Goal: Transaction & Acquisition: Purchase product/service

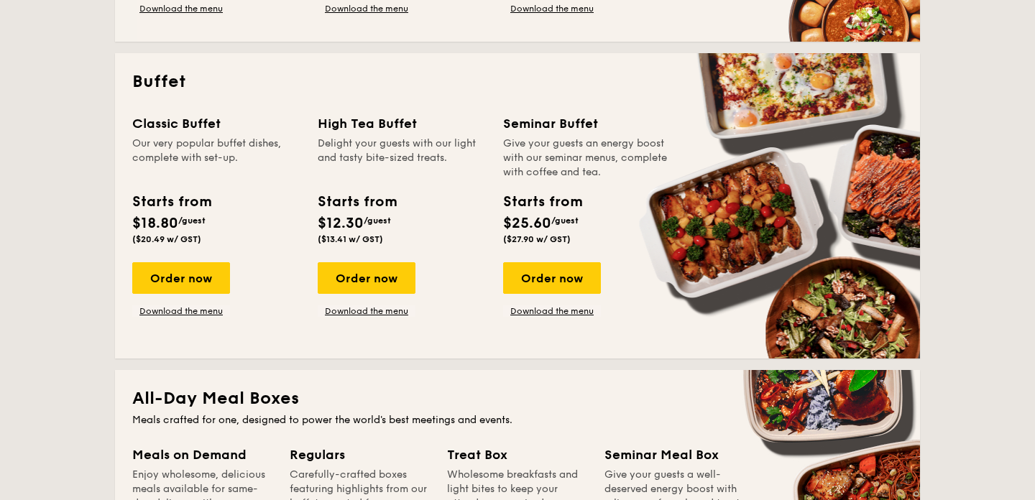
scroll to position [598, 0]
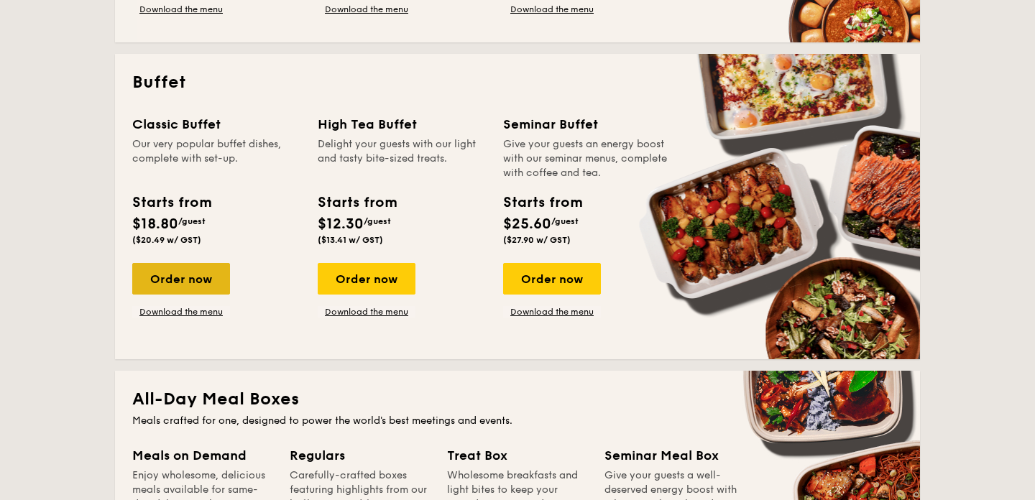
click at [193, 285] on div "Order now" at bounding box center [181, 279] width 98 height 32
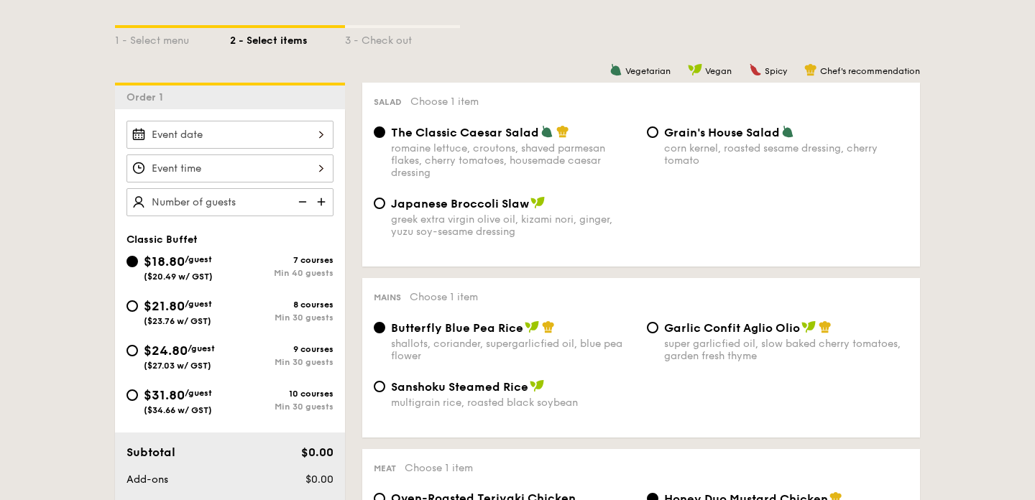
scroll to position [320, 0]
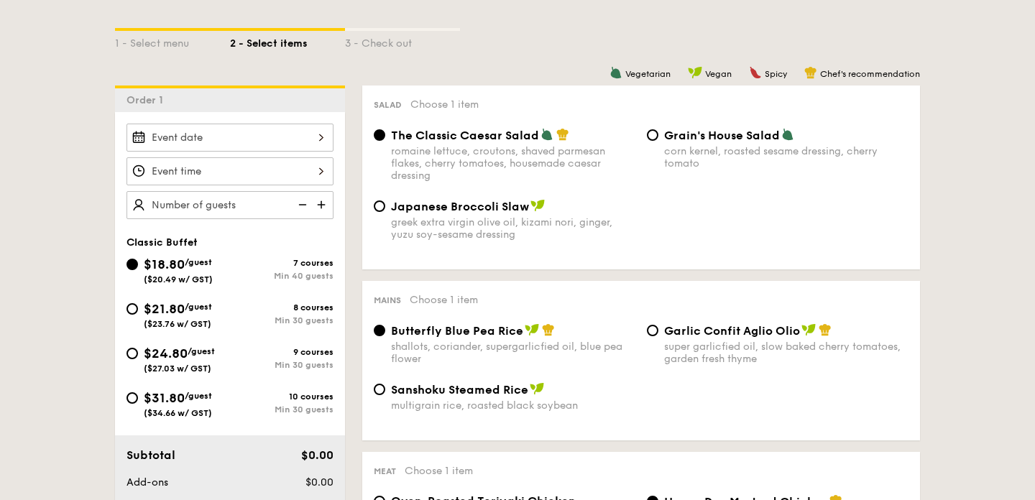
click at [166, 308] on span "$21.80" at bounding box center [164, 309] width 41 height 16
click at [138, 308] on input "$21.80 /guest ($23.76 w/ GST) 8 courses Min 30 guests" at bounding box center [131, 308] width 11 height 11
radio input "true"
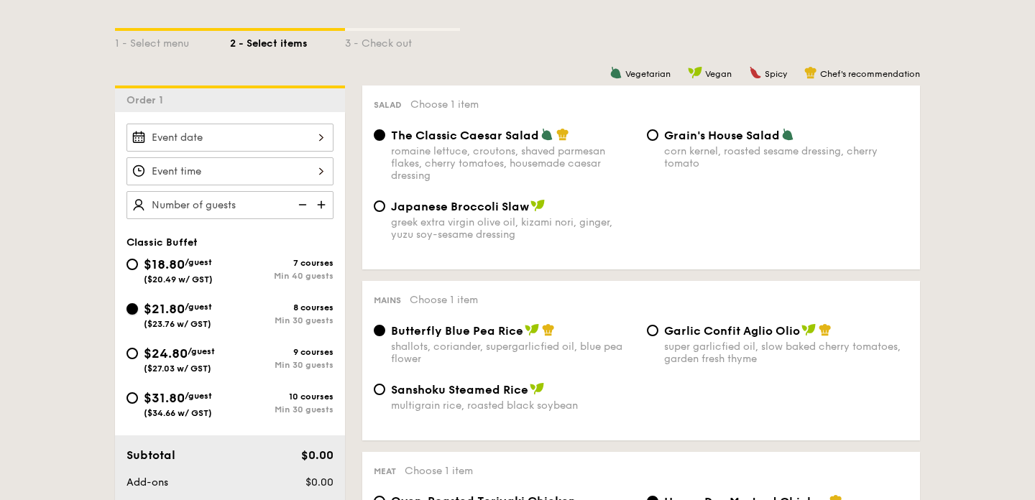
radio input "true"
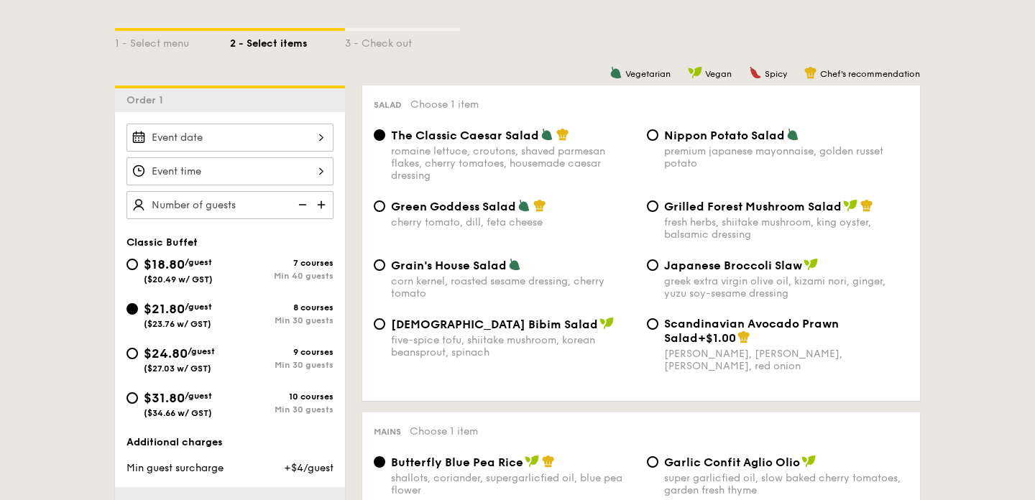
click at [468, 200] on div "Green Goddess Salad" at bounding box center [513, 206] width 244 height 14
click at [385, 200] on input "Green Goddess Salad cherry tomato, [PERSON_NAME], feta cheese" at bounding box center [379, 205] width 11 height 11
radio input "true"
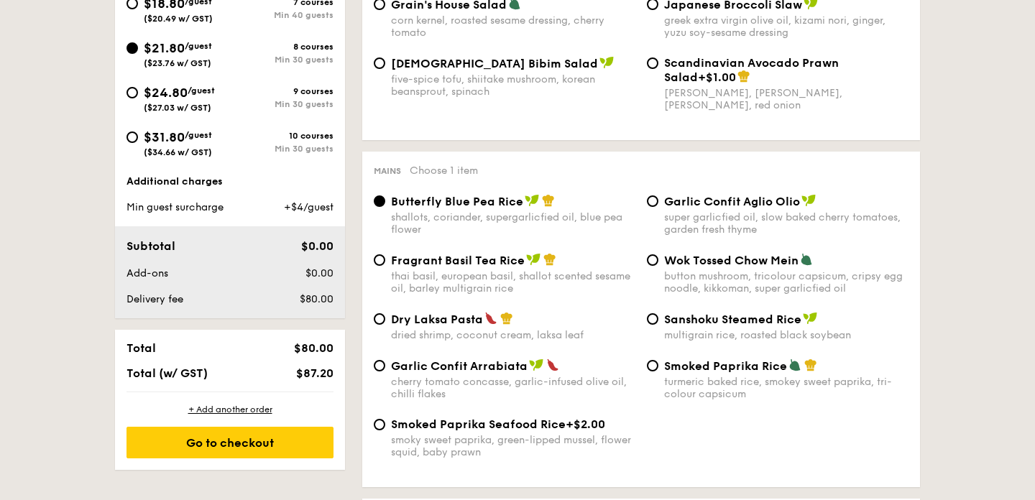
click at [493, 373] on span "Garlic Confit Arrabiata" at bounding box center [459, 366] width 137 height 14
click at [385, 371] on input "Garlic Confit Arrabiata cherry tomato concasse, garlic-infused olive oil, chill…" at bounding box center [379, 365] width 11 height 11
radio input "true"
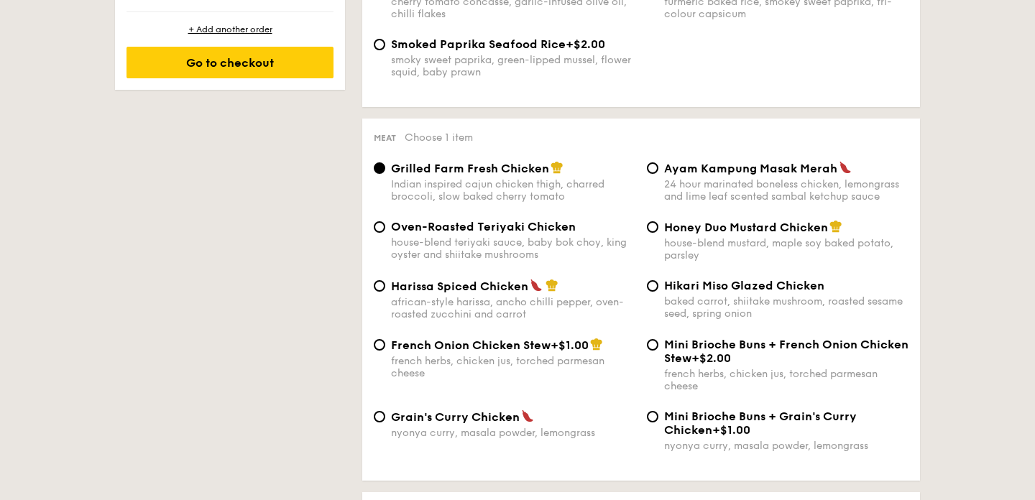
scroll to position [968, 0]
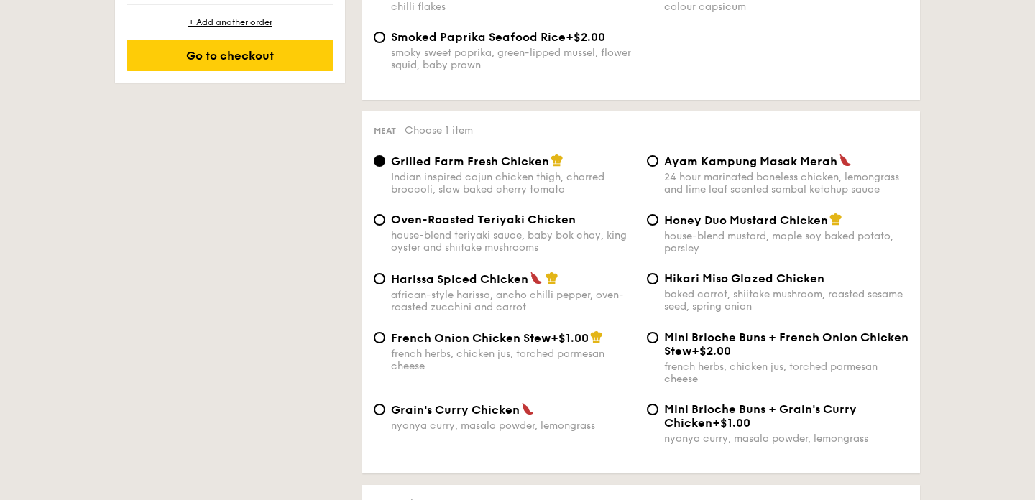
click at [472, 297] on div "african-style harissa, ancho chilli pepper, oven-roasted zucchini and carrot" at bounding box center [513, 301] width 244 height 24
click at [385, 285] on input "Harissa Spiced Chicken african-style harissa, ancho chilli pepper, oven-roasted…" at bounding box center [379, 278] width 11 height 11
radio input "true"
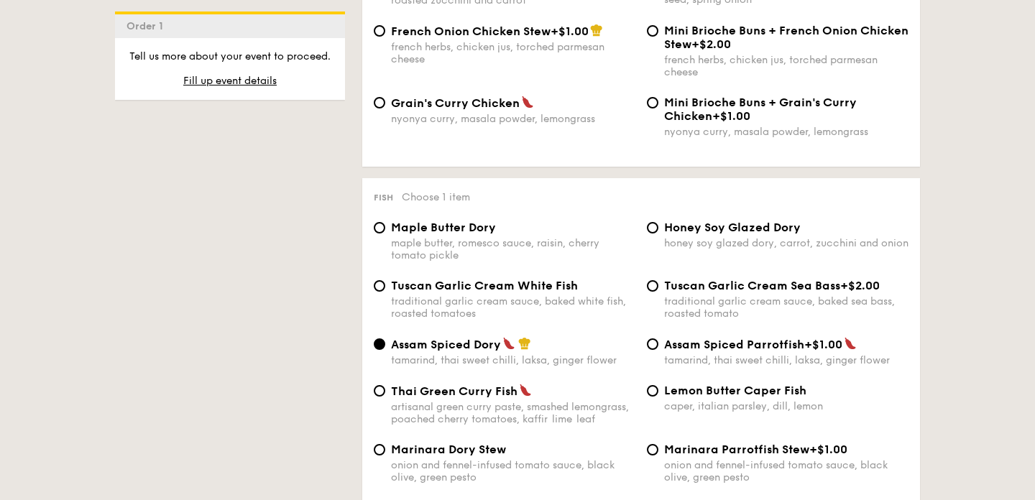
scroll to position [1285, 0]
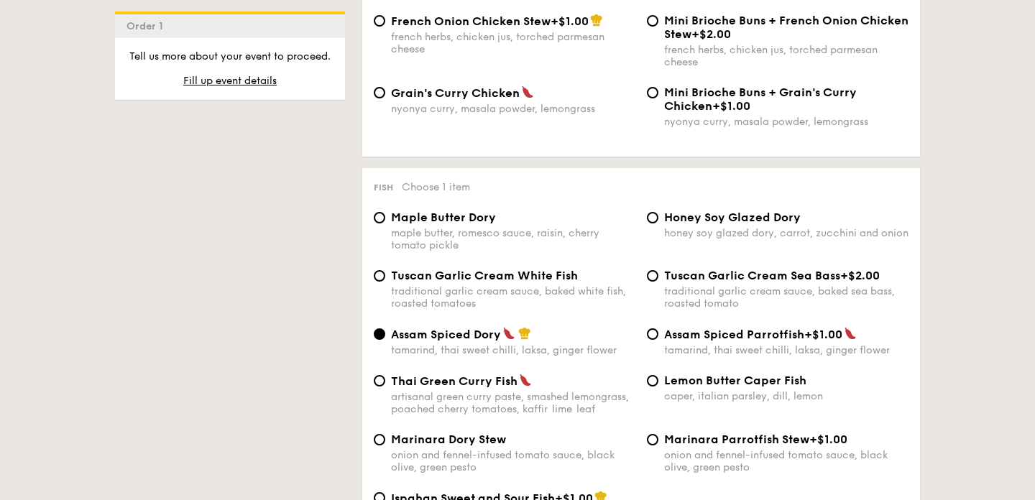
click at [529, 310] on div "traditional garlic cream sauce, baked white fish, roasted tomatoes" at bounding box center [513, 297] width 244 height 24
click at [385, 282] on input "Tuscan Garlic Cream White Fish traditional garlic cream sauce, baked white fish…" at bounding box center [379, 275] width 11 height 11
radio input "true"
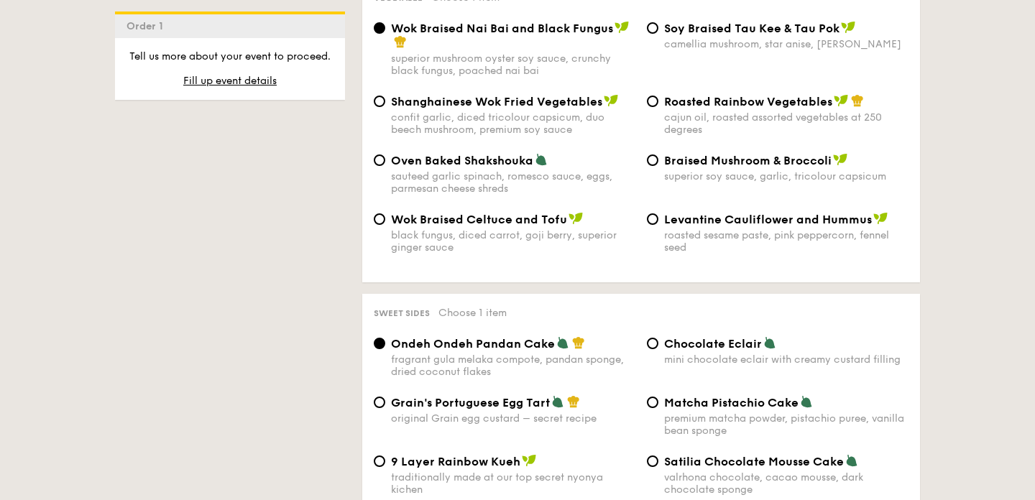
scroll to position [1872, 0]
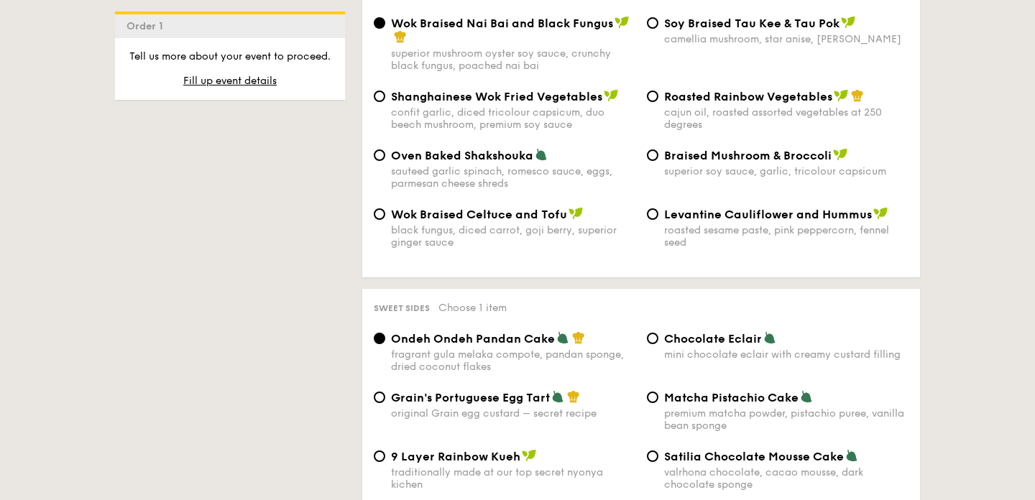
click at [731, 221] on span "Levantine Cauliflower and Hummus" at bounding box center [768, 215] width 208 height 14
click at [658, 220] on input "Levantine Cauliflower and Hummus roasted sesame paste, pink peppercorn, fennel …" at bounding box center [652, 213] width 11 height 11
radio input "true"
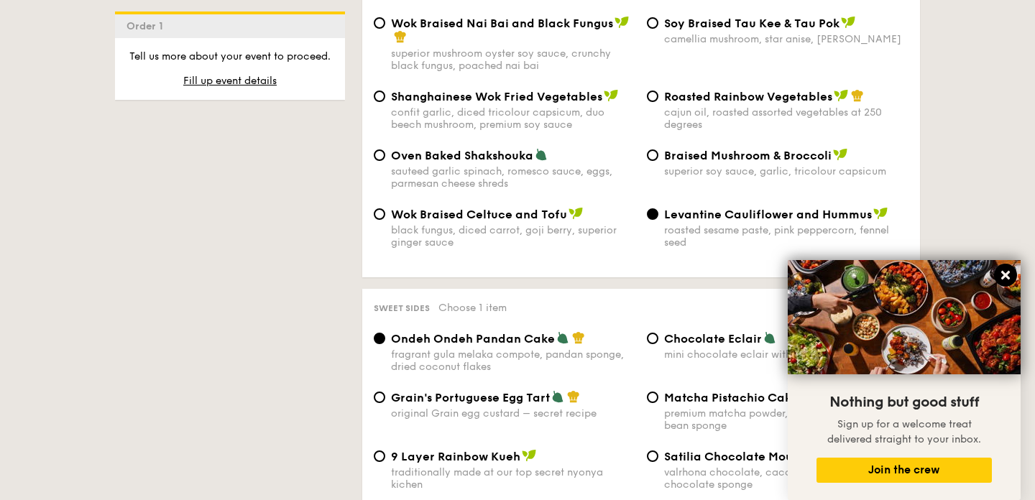
click at [1004, 269] on icon at bounding box center [1005, 275] width 13 height 13
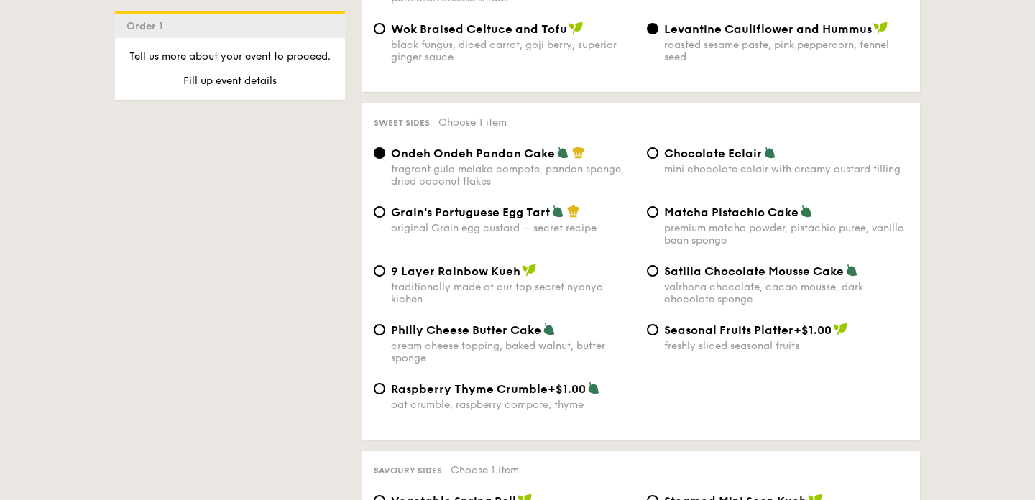
scroll to position [2064, 0]
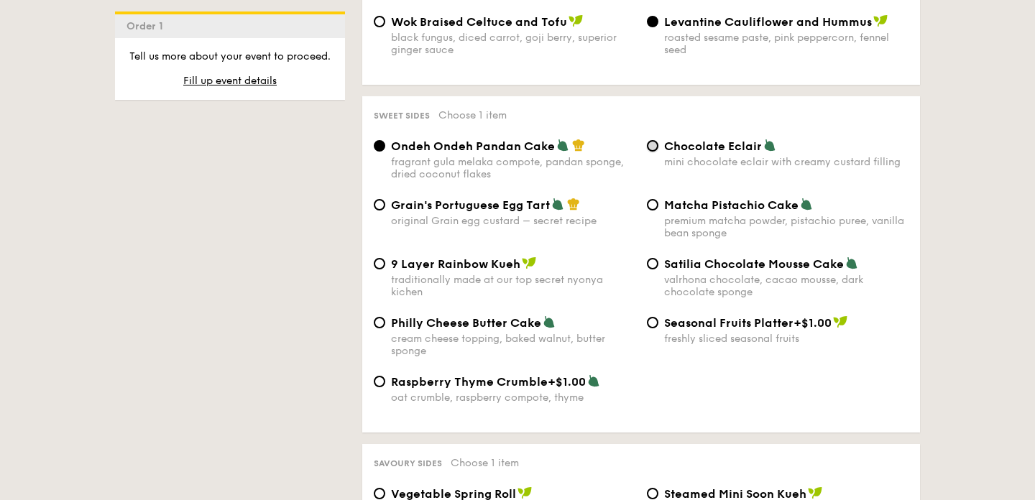
click at [656, 152] on input "Chocolate Eclair mini chocolate eclair with creamy custard filling" at bounding box center [652, 145] width 11 height 11
radio input "true"
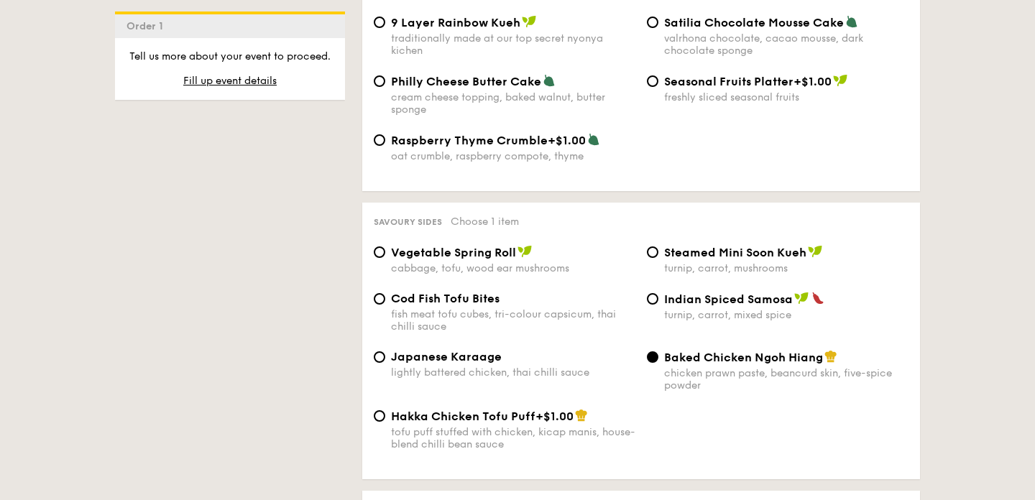
scroll to position [2434, 0]
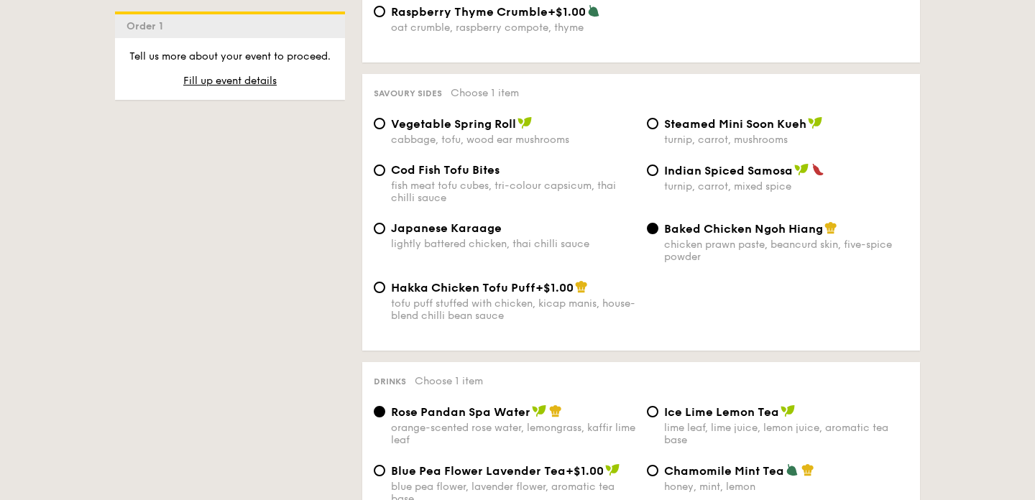
click at [481, 163] on div "Vegetable Spring Roll cabbage, tofu, wood ear mushrooms Steamed Mini Soon Kueh …" at bounding box center [641, 139] width 546 height 47
click at [467, 146] on div "cabbage, tofu, wood ear mushrooms" at bounding box center [513, 140] width 244 height 12
click at [385, 129] on input "Vegetable Spring Roll cabbage, tofu, wood ear mushrooms" at bounding box center [379, 123] width 11 height 11
radio input "true"
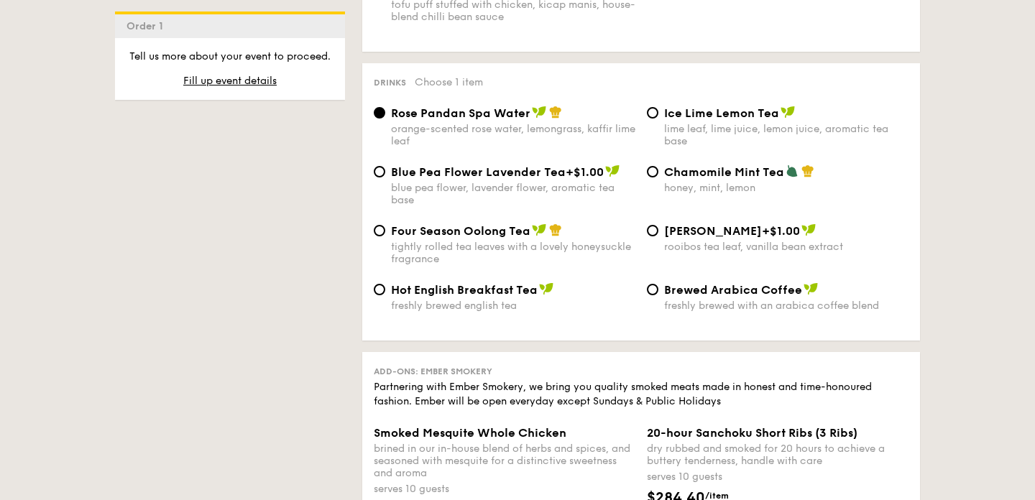
scroll to position [2734, 0]
click at [727, 88] on div "Drinks Choose 1 item" at bounding box center [641, 81] width 535 height 14
click at [714, 119] on span "Ice Lime Lemon Tea" at bounding box center [721, 113] width 115 height 14
click at [658, 118] on input "Ice Lime Lemon Tea lime leaf, lime juice, lemon juice, aromatic tea base" at bounding box center [652, 111] width 11 height 11
radio input "true"
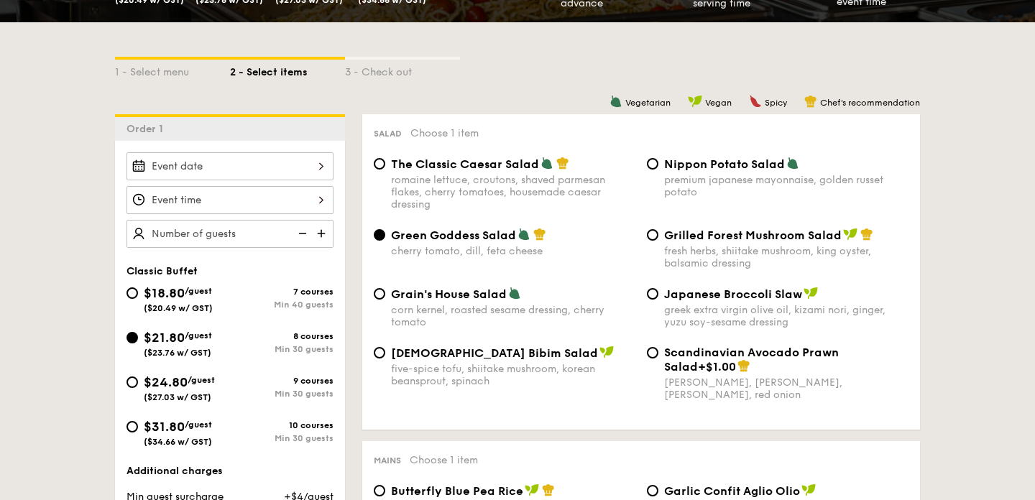
scroll to position [292, 0]
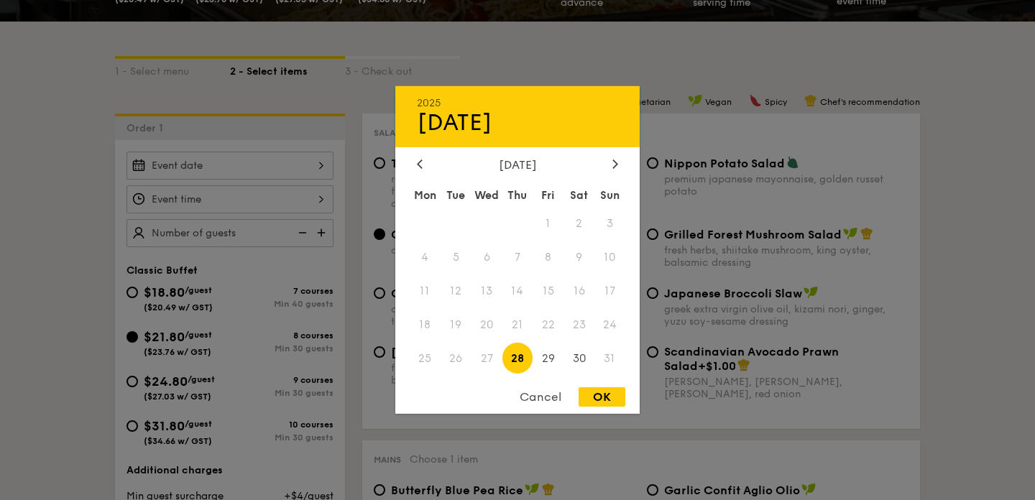
click at [274, 168] on div "2025 Aug [DATE] Tue Wed Thu Fri Sat Sun 1 2 3 4 5 6 7 8 9 10 11 12 13 14 15 16 …" at bounding box center [229, 166] width 207 height 28
click at [547, 361] on span "29" at bounding box center [547, 358] width 31 height 31
click at [654, 414] on div at bounding box center [517, 250] width 1035 height 500
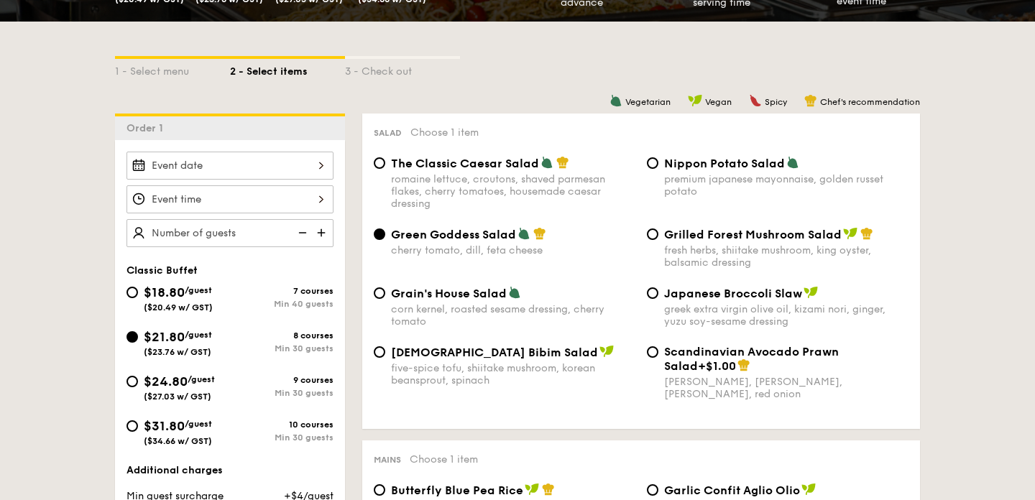
click at [243, 151] on div "Classic Buffet $18.80 /guest ($20.49 w/ GST) 7 courses Min 40 guests $21.80 /gu…" at bounding box center [230, 373] width 230 height 467
click at [241, 172] on div at bounding box center [229, 166] width 207 height 28
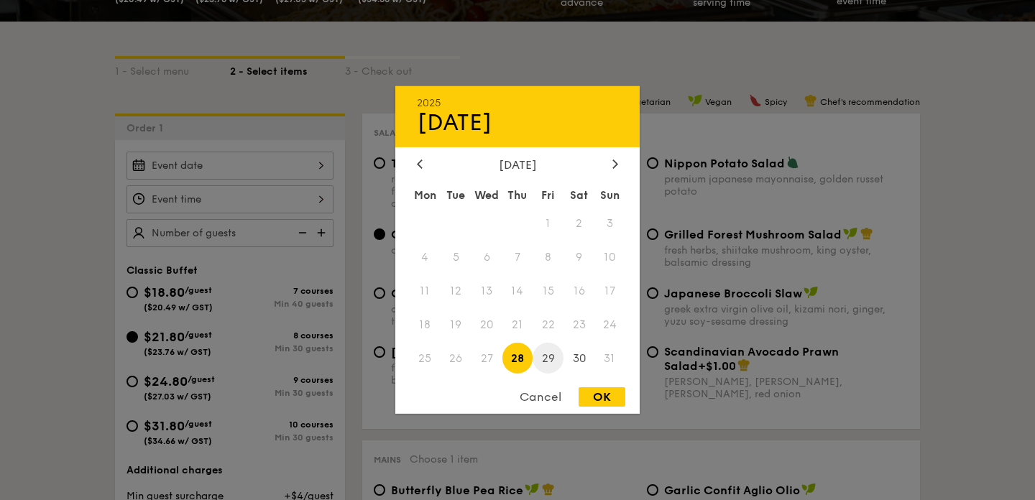
click at [553, 357] on span "29" at bounding box center [547, 358] width 31 height 31
click at [609, 401] on div "OK" at bounding box center [601, 396] width 47 height 19
type input "[DATE]"
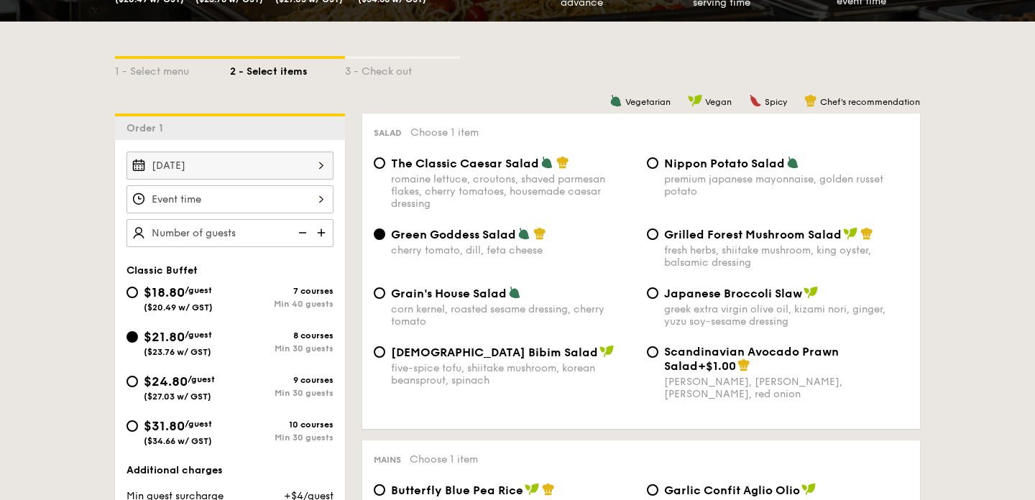
click at [251, 206] on div at bounding box center [229, 199] width 207 height 28
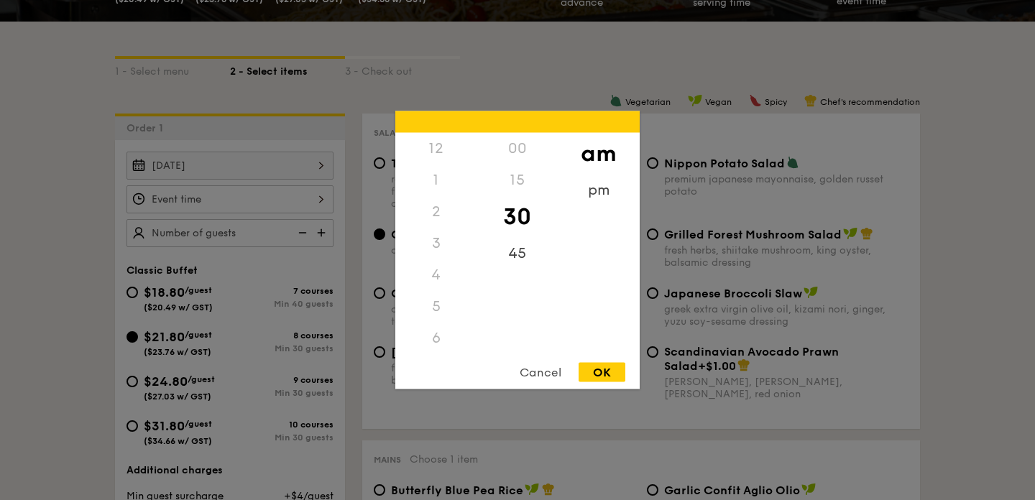
scroll to position [158, 0]
click at [609, 195] on div "pm" at bounding box center [598, 196] width 81 height 42
click at [524, 262] on div "45" at bounding box center [516, 259] width 81 height 42
click at [439, 221] on div "7" at bounding box center [435, 217] width 81 height 42
click at [517, 245] on div "45" at bounding box center [516, 244] width 81 height 32
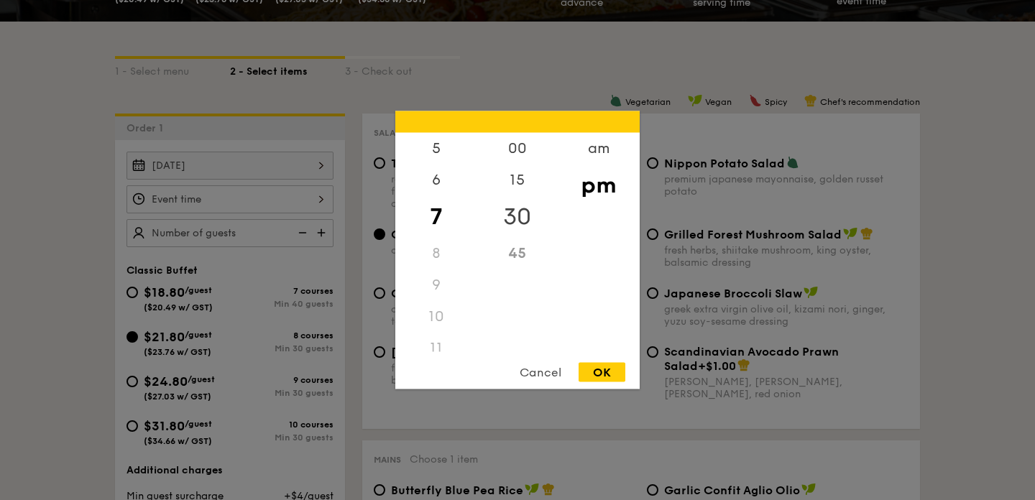
click at [516, 211] on div "30" at bounding box center [516, 217] width 81 height 42
click at [594, 366] on div "OK" at bounding box center [601, 372] width 47 height 19
type input "7:30PM"
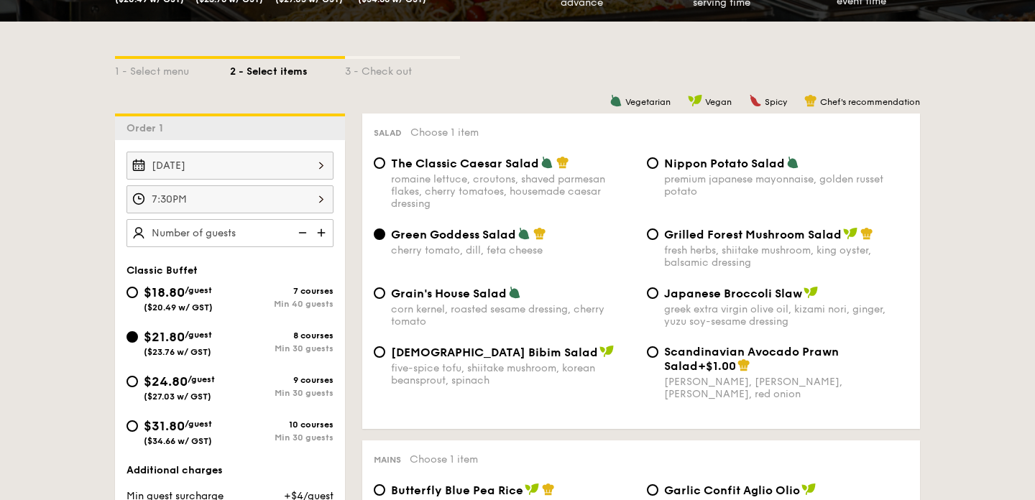
click at [325, 234] on img at bounding box center [323, 232] width 22 height 27
type input "30 guests"
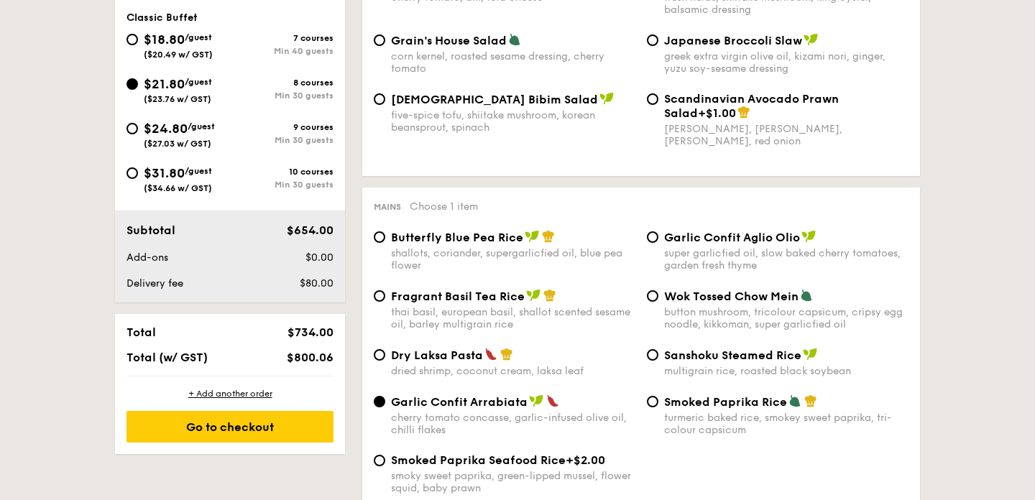
scroll to position [548, 0]
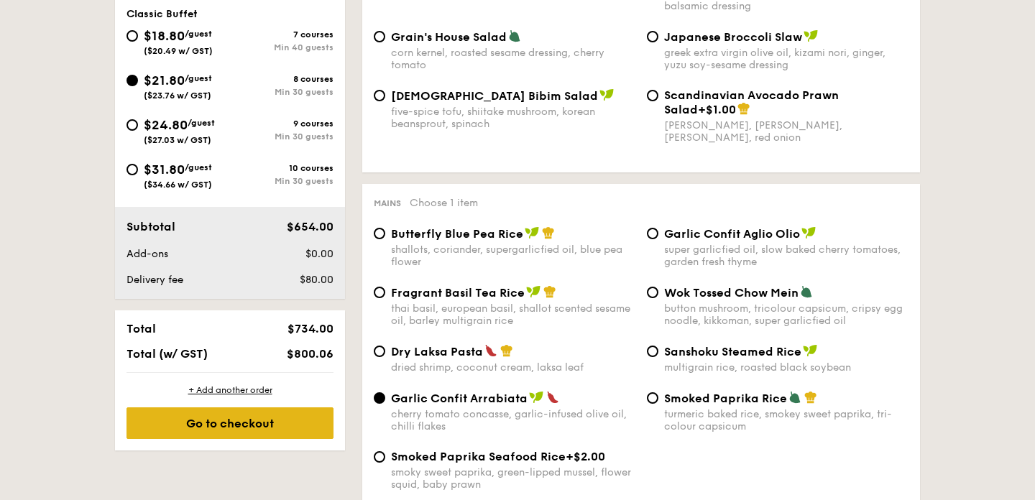
click at [265, 409] on div "Go to checkout" at bounding box center [229, 423] width 207 height 32
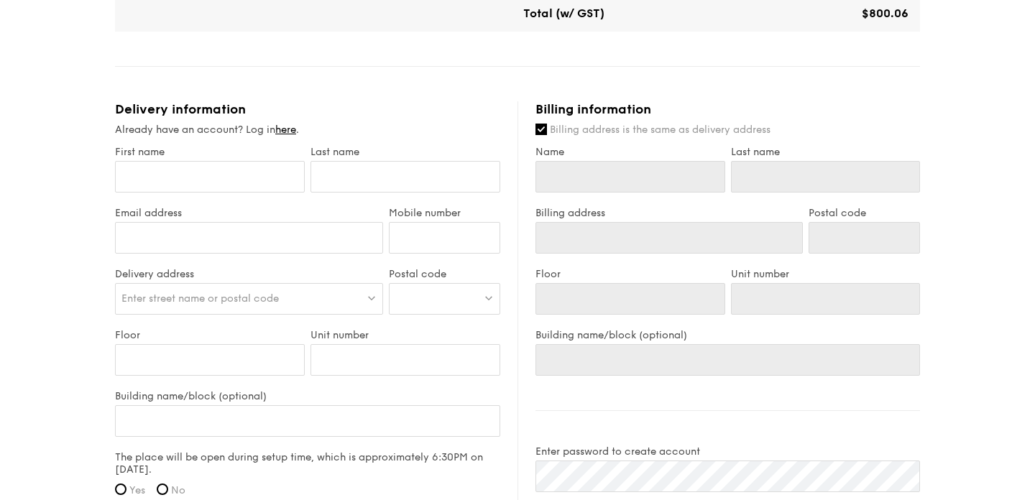
scroll to position [742, 0]
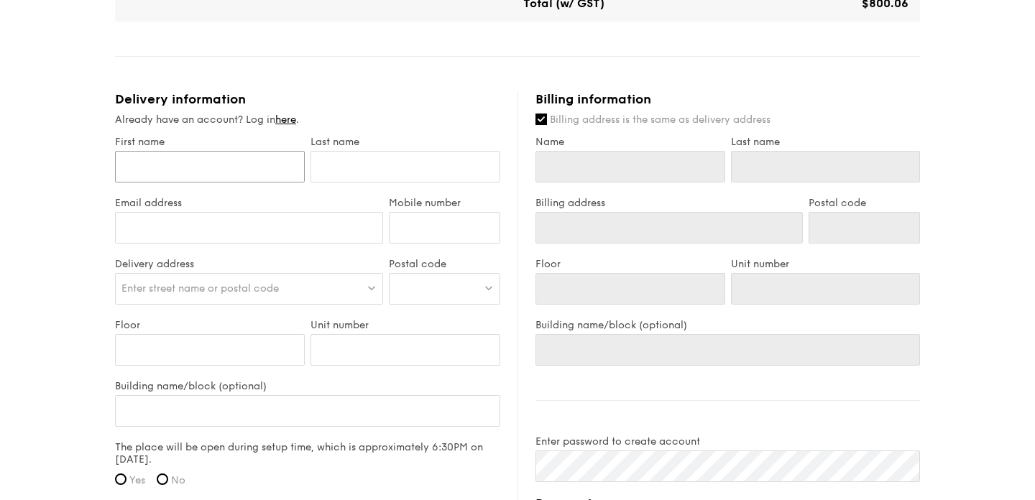
click at [189, 166] on input "First name" at bounding box center [210, 167] width 190 height 32
type input "[PERSON_NAME]"
type input "[EMAIL_ADDRESS][DOMAIN_NAME]"
type input "90140436"
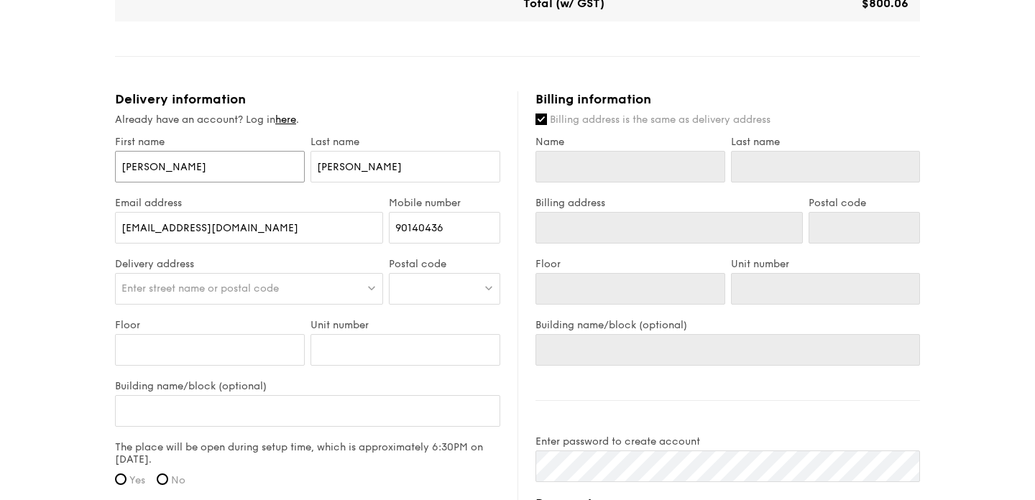
type input "[PERSON_NAME]"
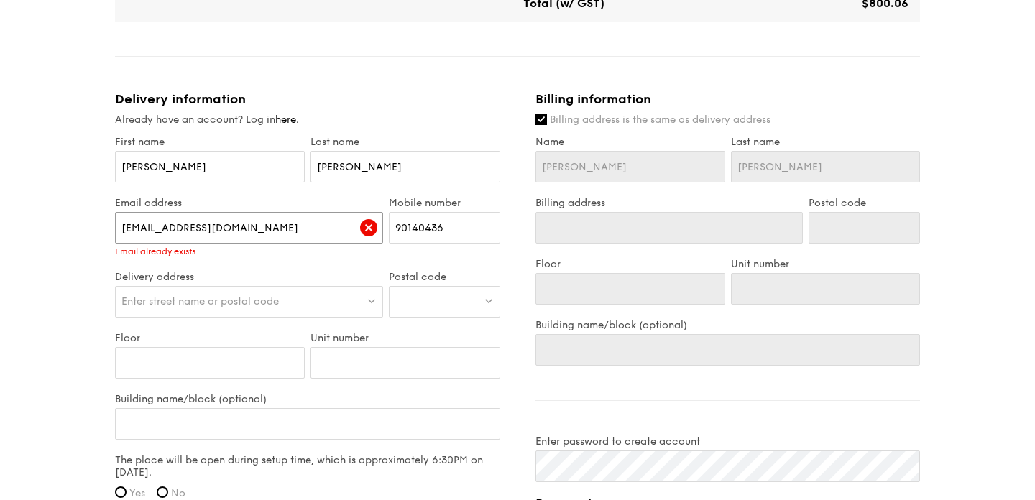
click at [305, 226] on input "[EMAIL_ADDRESS][DOMAIN_NAME]" at bounding box center [249, 228] width 268 height 32
click at [288, 198] on label "Email address" at bounding box center [249, 203] width 268 height 12
click at [288, 212] on input "[EMAIL_ADDRESS][DOMAIN_NAME]" at bounding box center [249, 228] width 268 height 32
click at [290, 126] on div "Already have an account? Log in here ." at bounding box center [307, 120] width 385 height 14
click at [290, 117] on link "here" at bounding box center [285, 120] width 21 height 12
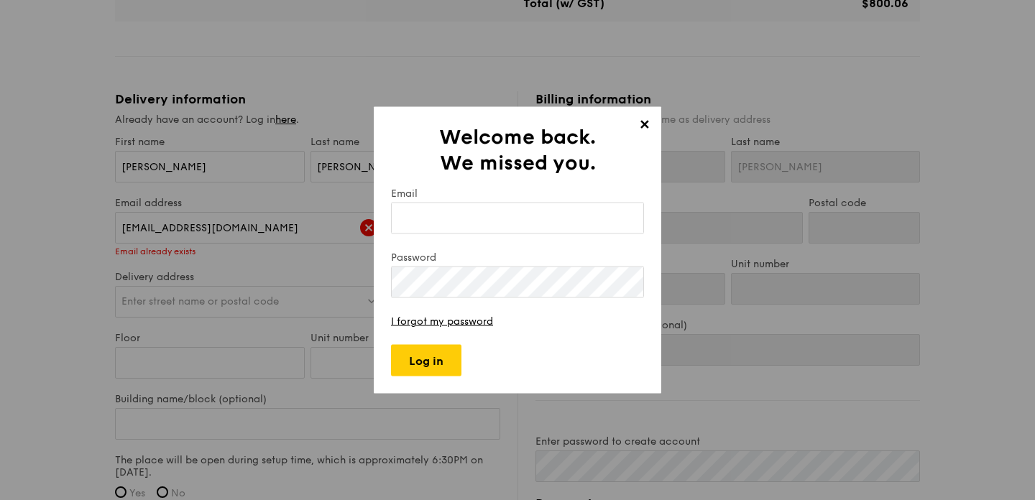
click at [466, 226] on input "Email" at bounding box center [517, 219] width 253 height 32
type input "[EMAIL_ADDRESS][DOMAIN_NAME]"
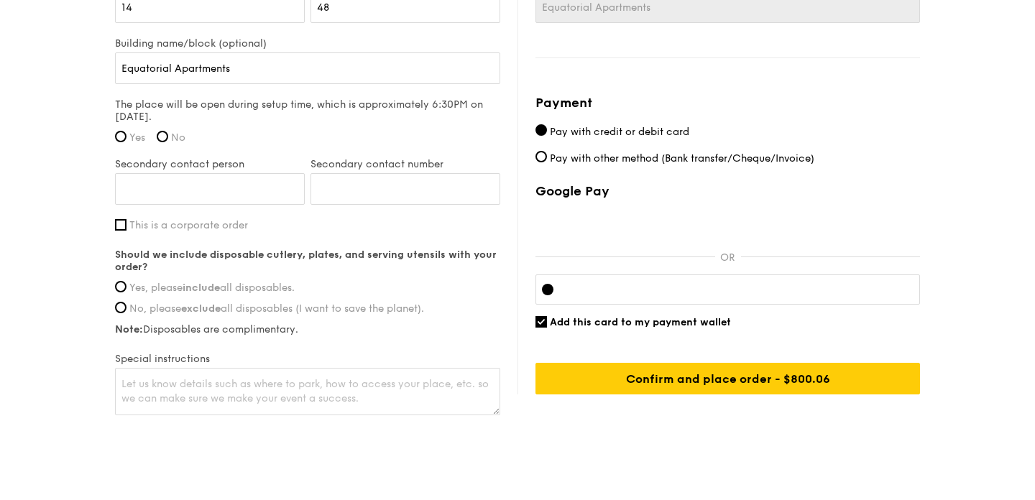
scroll to position [1086, 0]
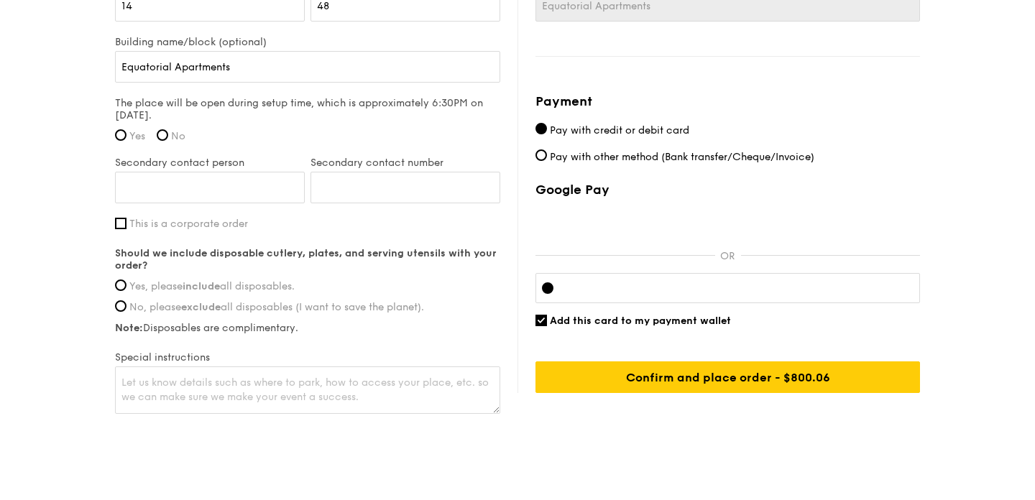
click at [138, 134] on span "Yes" at bounding box center [137, 136] width 16 height 12
click at [126, 134] on input "Yes" at bounding box center [120, 134] width 11 height 11
radio input "true"
click at [253, 286] on span "Yes, please include all disposables." at bounding box center [211, 286] width 165 height 12
click at [126, 286] on input "Yes, please include all disposables." at bounding box center [120, 285] width 11 height 11
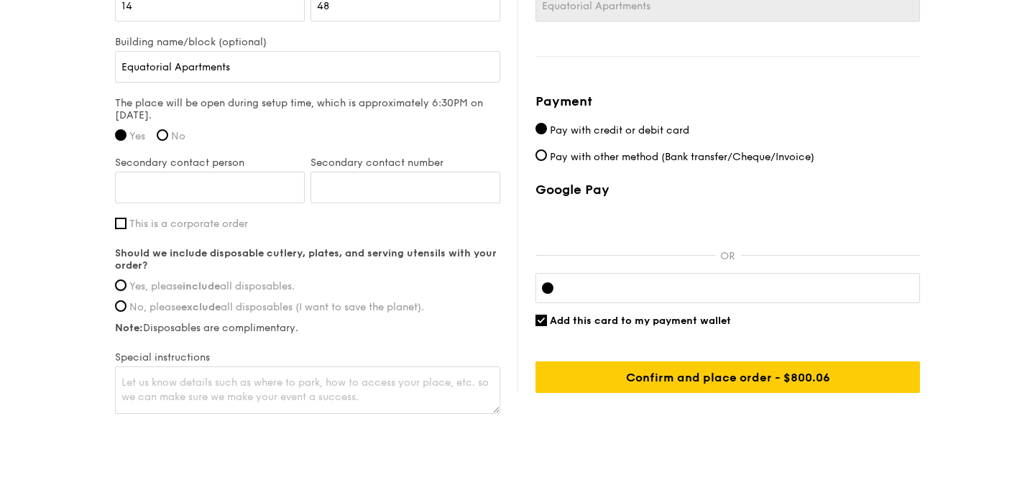
radio input "true"
click at [220, 402] on textarea at bounding box center [307, 389] width 385 height 47
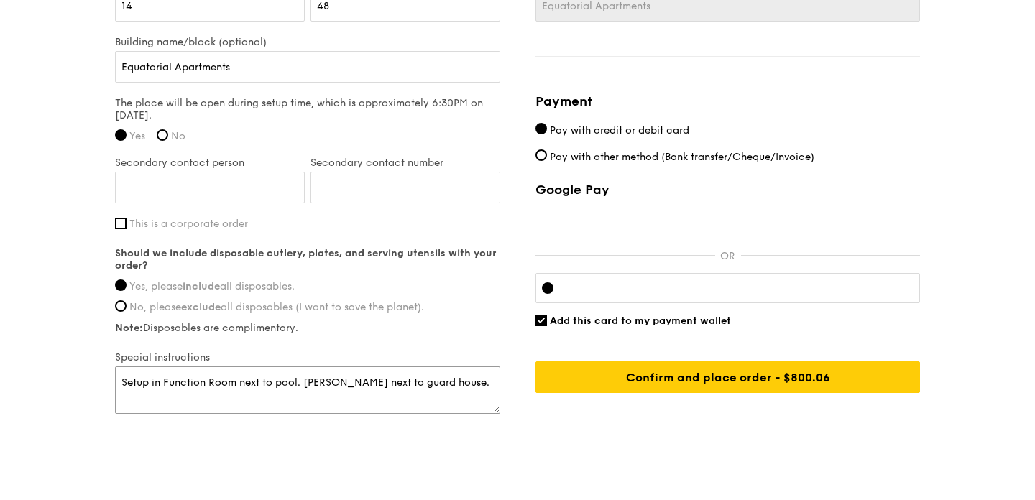
type textarea "Setup in Function Room next to pool. [PERSON_NAME] next to guard house."
click at [613, 318] on span "Add this card to my payment wallet" at bounding box center [640, 321] width 181 height 12
click at [547, 318] on input "Add this card to my payment wallet" at bounding box center [540, 320] width 11 height 11
checkbox input "false"
click at [601, 156] on span "Pay with other method (Bank transfer/Cheque/Invoice)" at bounding box center [682, 157] width 264 height 12
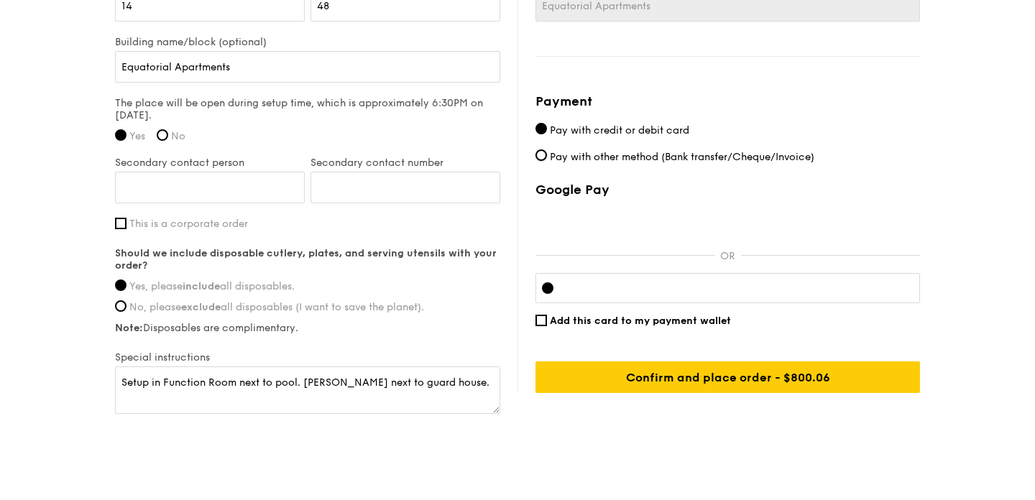
click at [547, 156] on input "Pay with other method (Bank transfer/Cheque/Invoice)" at bounding box center [540, 154] width 11 height 11
radio input "true"
click at [577, 132] on span "Pay with credit or debit card" at bounding box center [619, 130] width 139 height 12
click at [547, 132] on input "Pay with credit or debit card" at bounding box center [540, 128] width 11 height 11
radio input "true"
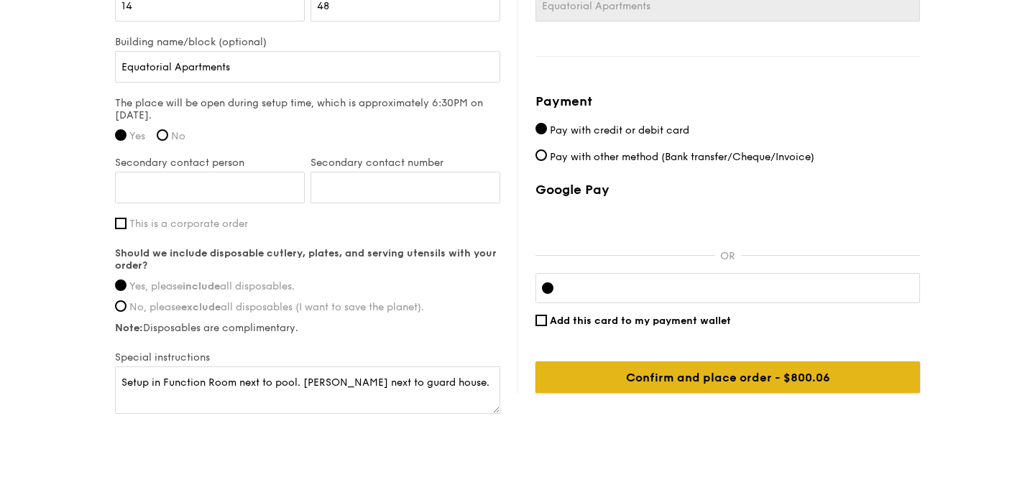
click at [699, 382] on input "Confirm and place order - $800.06" at bounding box center [727, 377] width 384 height 32
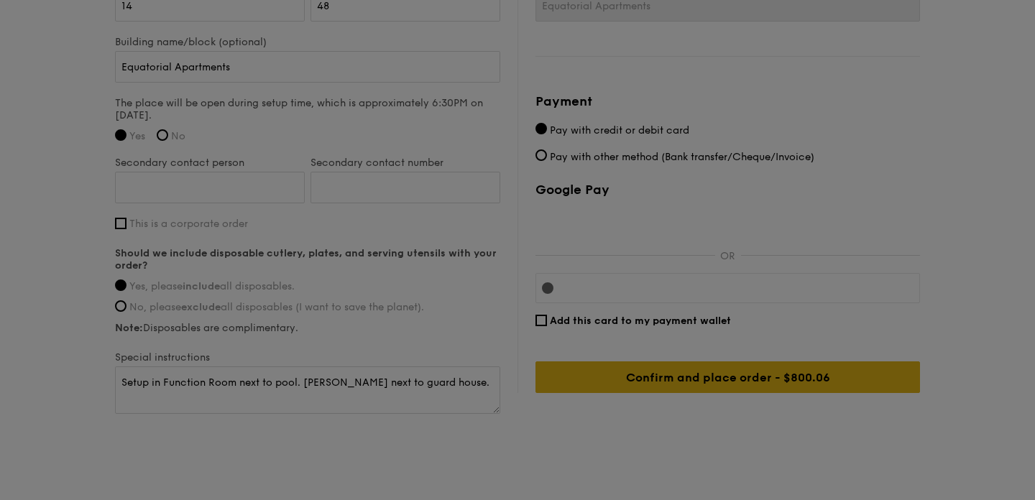
scroll to position [612, 0]
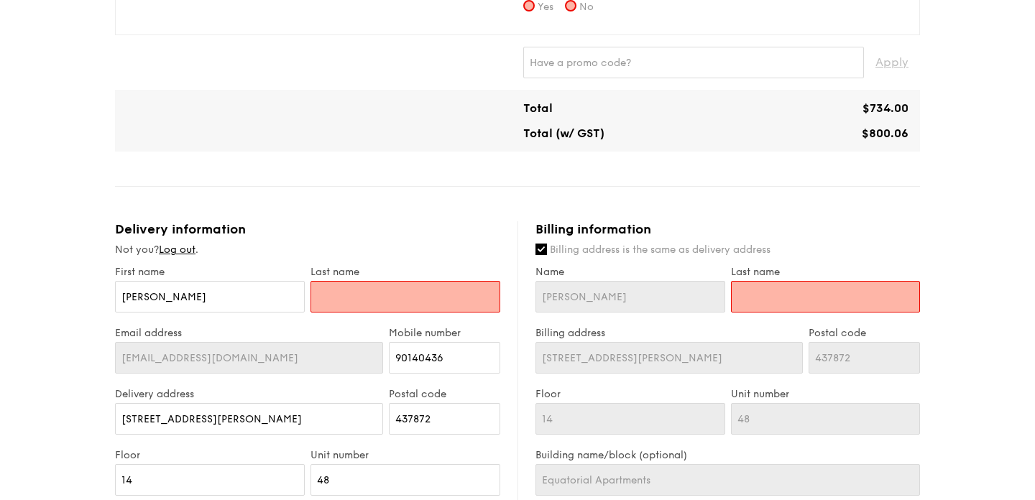
click at [358, 286] on input "text" at bounding box center [405, 297] width 190 height 32
type input "C"
type input "Ch"
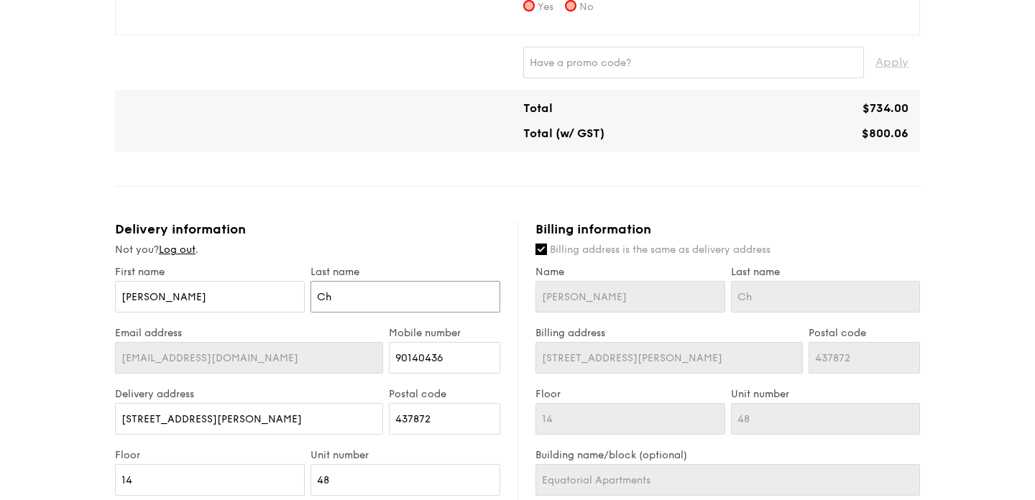
type input "Chi"
type input "Chil"
type input "Chila"
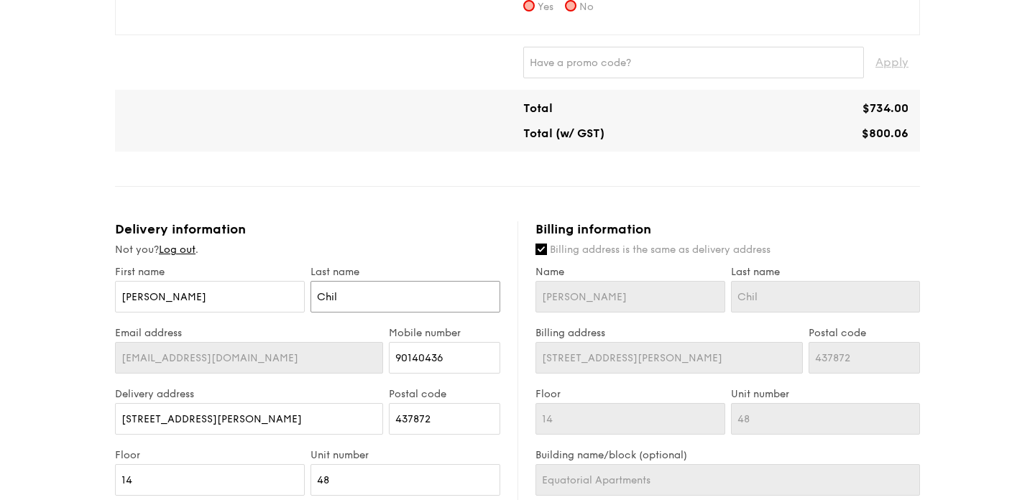
type input "Chila"
type input "Chilan"
type input "[PERSON_NAME]"
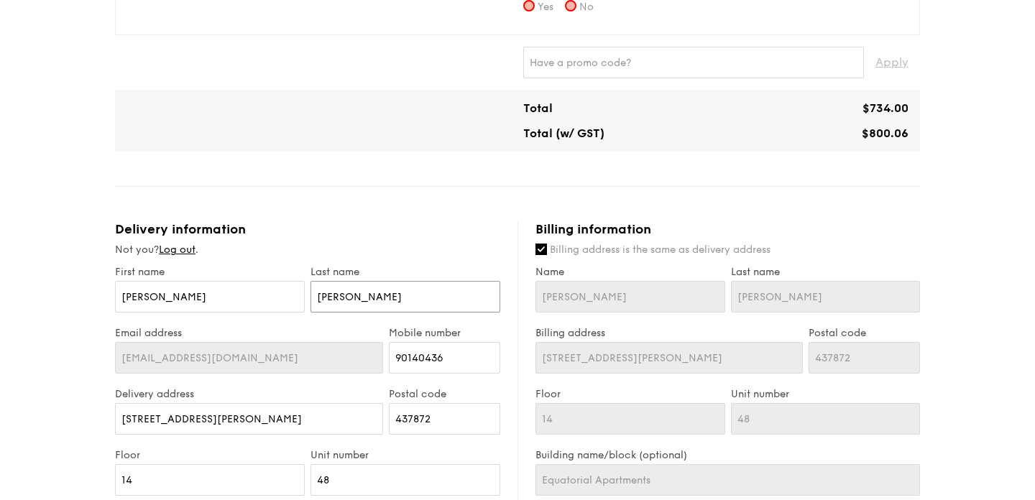
type input "[PERSON_NAME]"
click at [974, 379] on div "1 - Select menu 2 - Select items 3 - Check out Classic Buffet $21.80 /guest ($2…" at bounding box center [517, 168] width 1035 height 1561
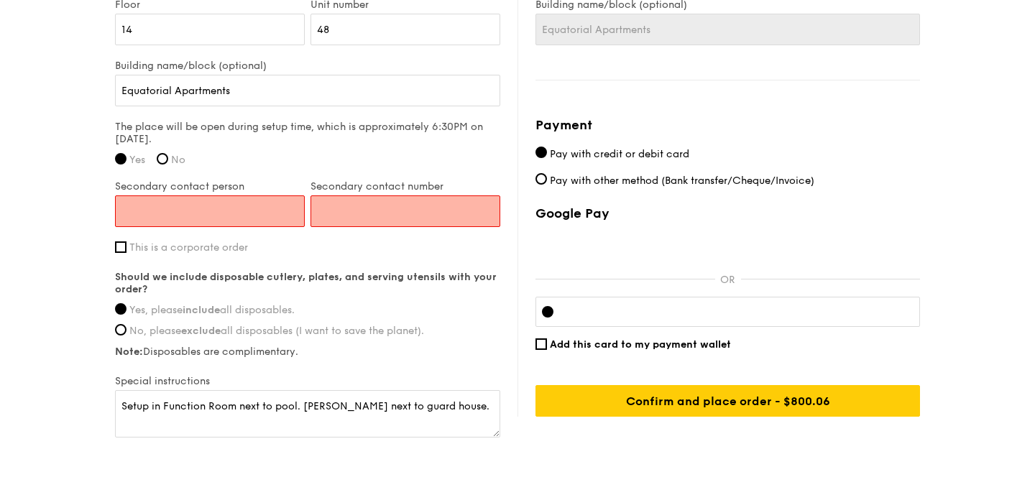
scroll to position [1077, 0]
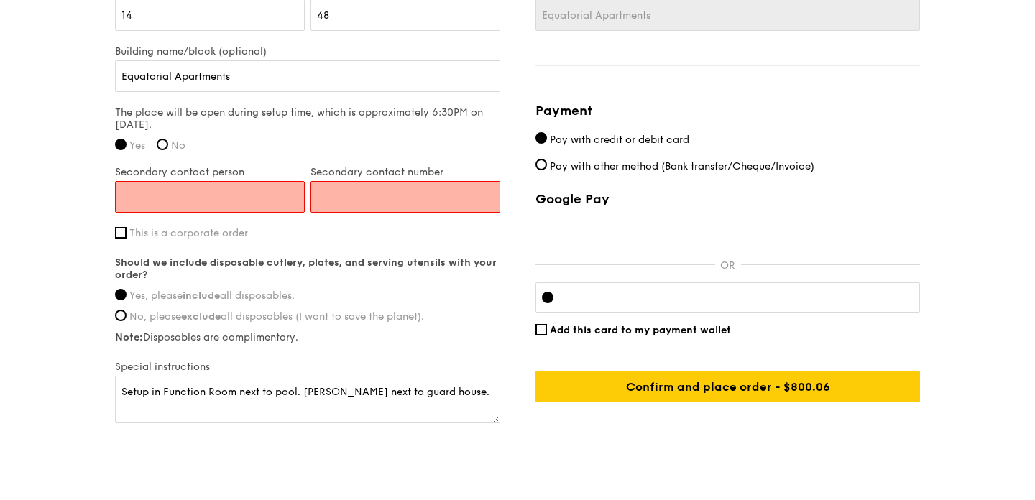
click at [167, 197] on input "Secondary contact person" at bounding box center [210, 197] width 190 height 32
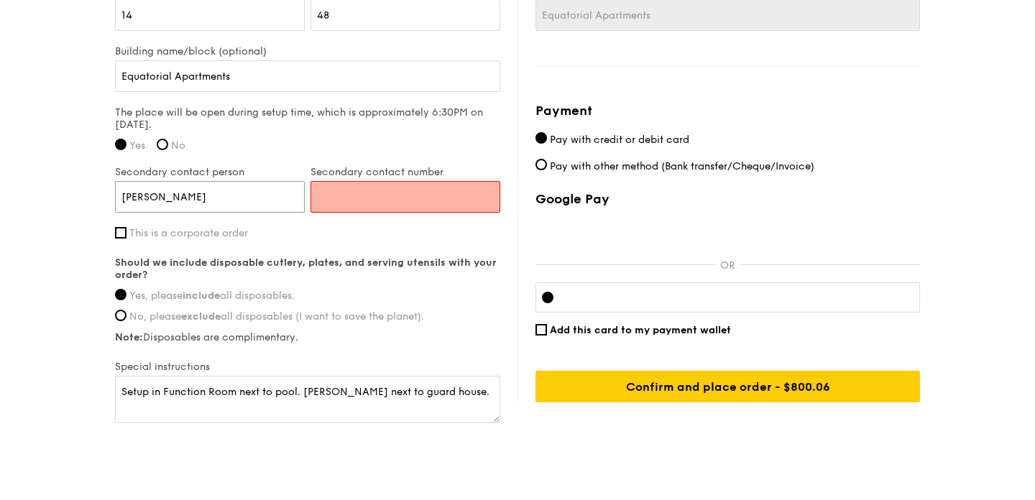
type input "[PERSON_NAME]"
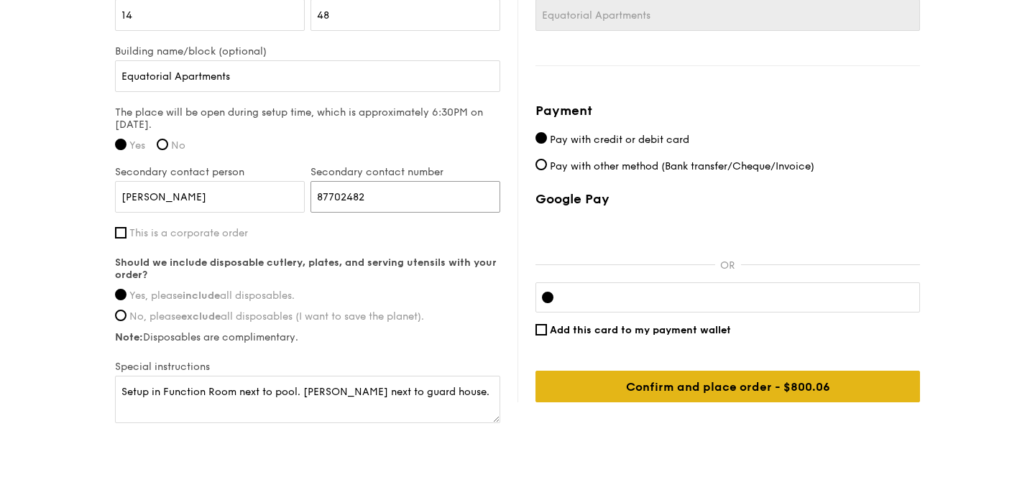
type input "87702482"
click at [671, 384] on input "Confirm and place order - $800.06" at bounding box center [727, 387] width 384 height 32
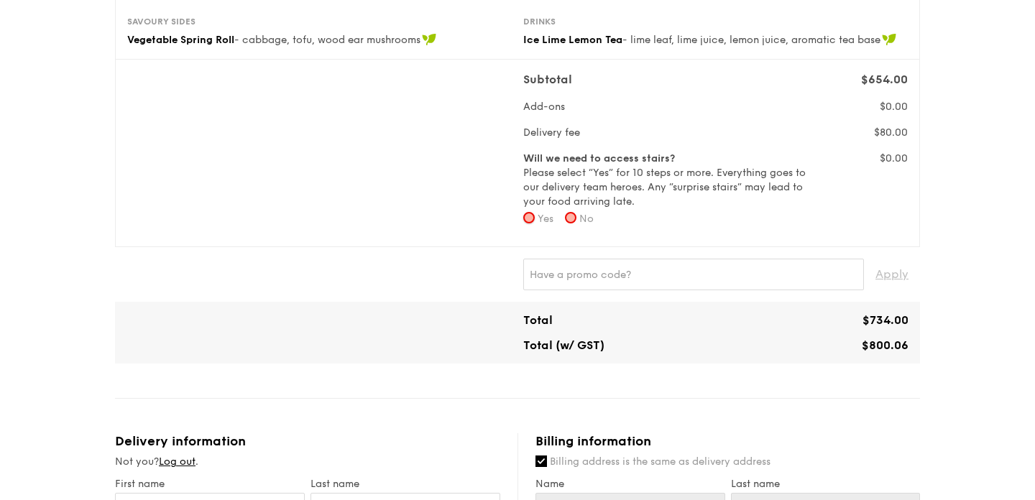
scroll to position [400, 0]
click at [576, 218] on input "No" at bounding box center [570, 218] width 11 height 11
radio input "true"
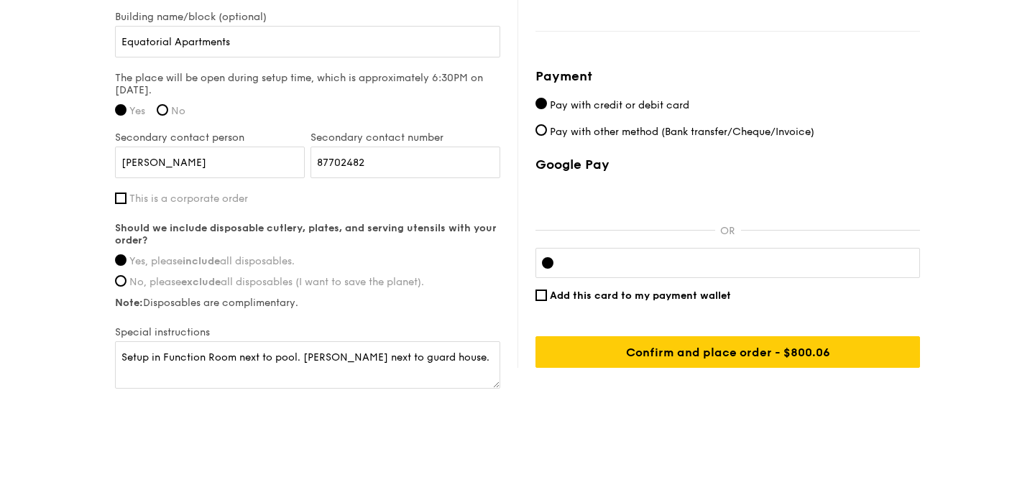
scroll to position [1117, 0]
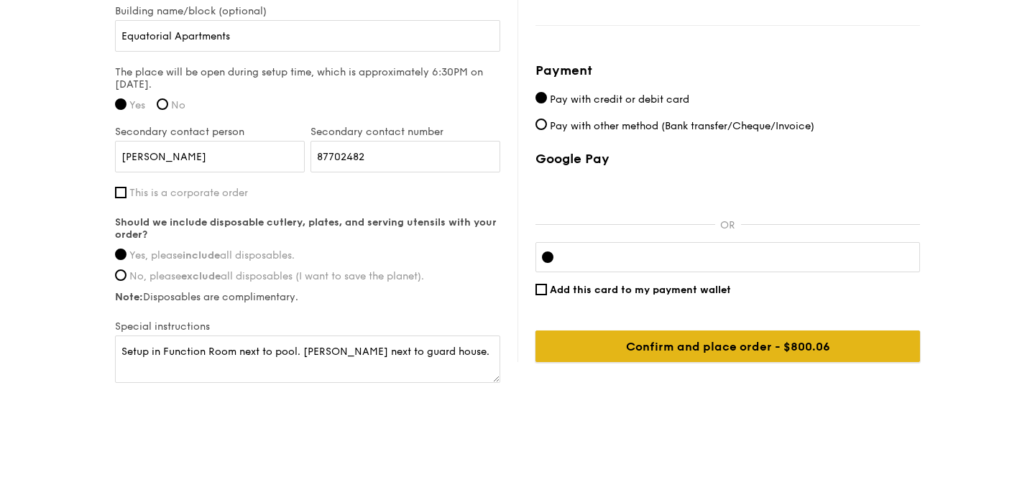
click at [634, 358] on input "Confirm and place order - $800.06" at bounding box center [727, 347] width 384 height 32
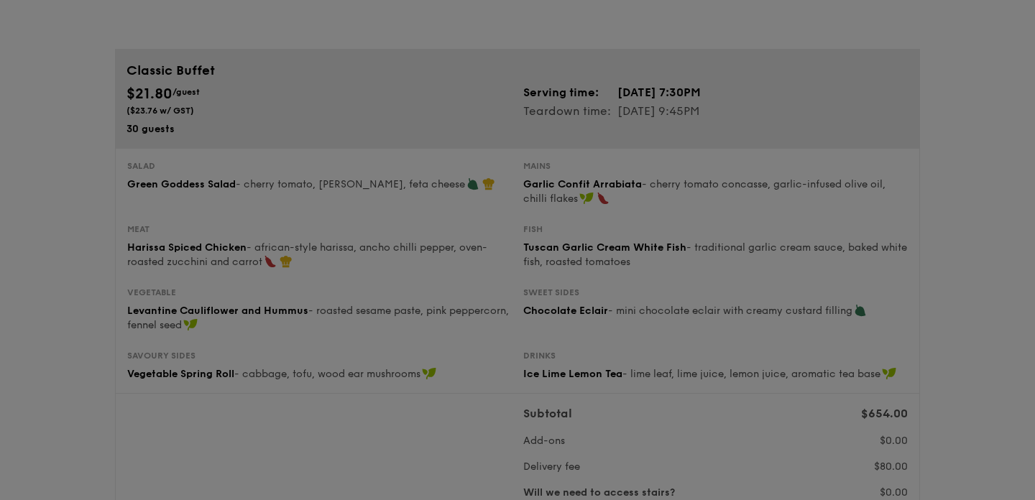
scroll to position [84, 0]
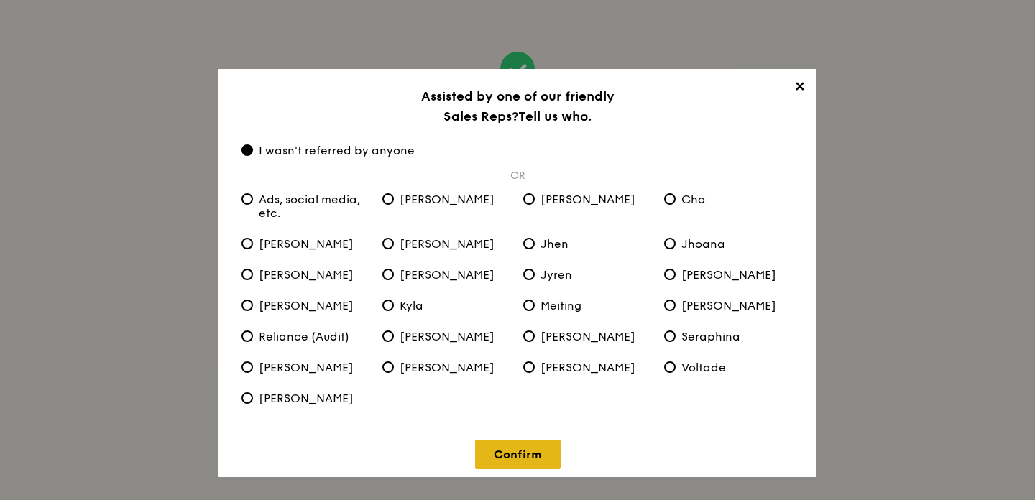
click at [518, 458] on link "Confirm" at bounding box center [518, 454] width 86 height 29
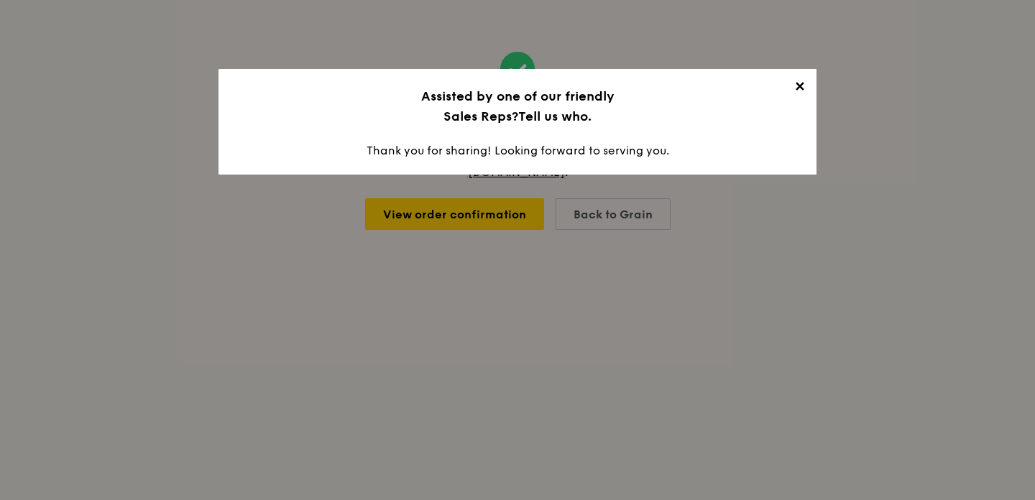
click at [582, 160] on div "✕ Assisted by one of our friendly Sales Reps? Tell us who. Thank you for sharin…" at bounding box center [517, 122] width 598 height 106
click at [799, 84] on span "✕" at bounding box center [799, 89] width 20 height 20
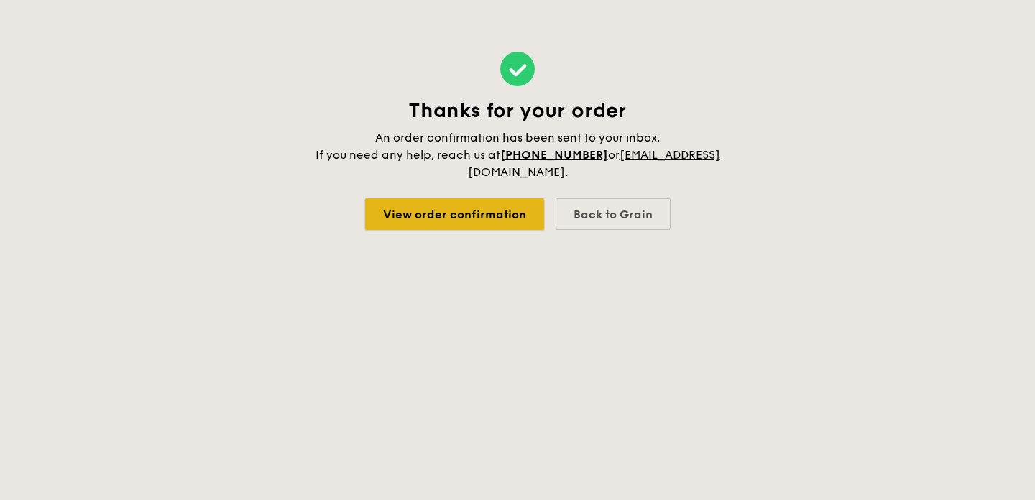
click at [468, 214] on link "View order confirmation" at bounding box center [454, 214] width 179 height 32
